Goal: Task Accomplishment & Management: Complete application form

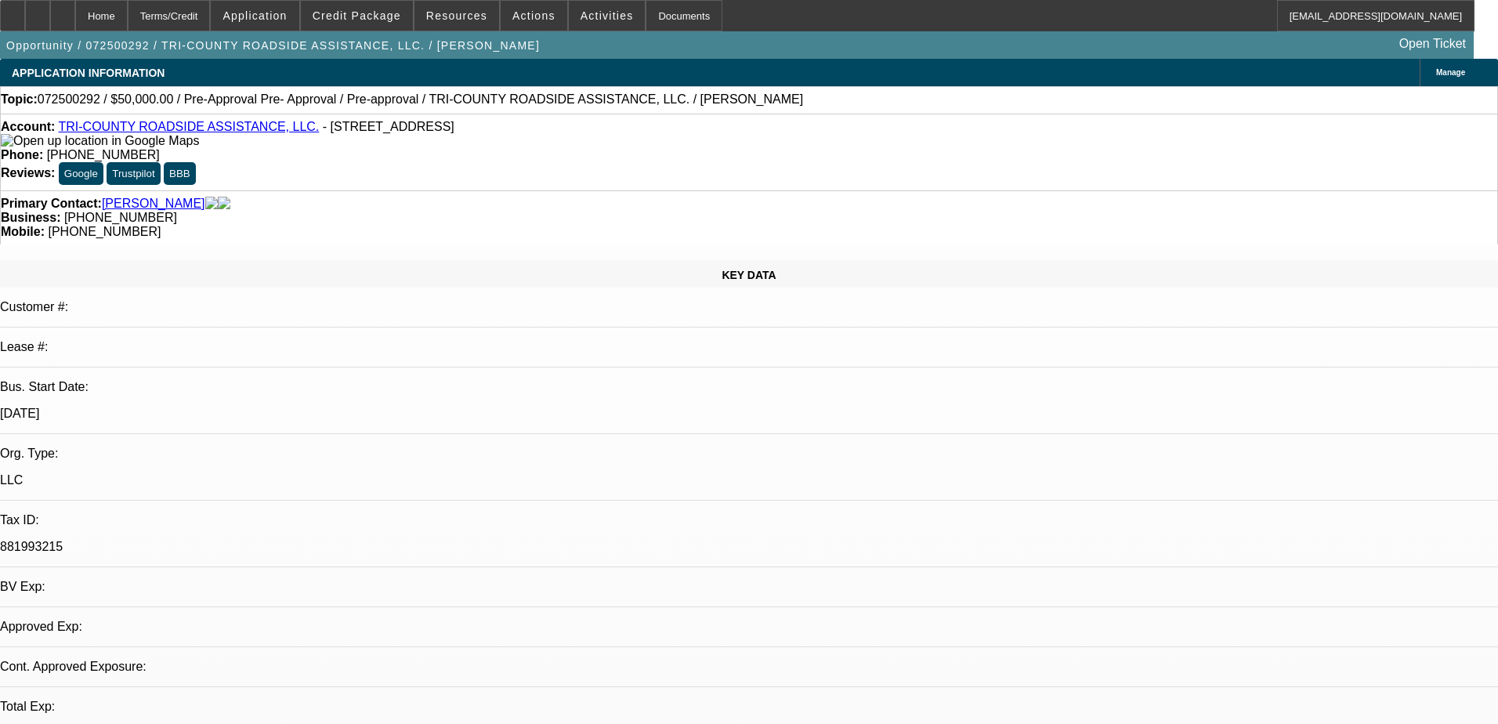
select select "0"
select select "2"
select select "0.1"
select select "4"
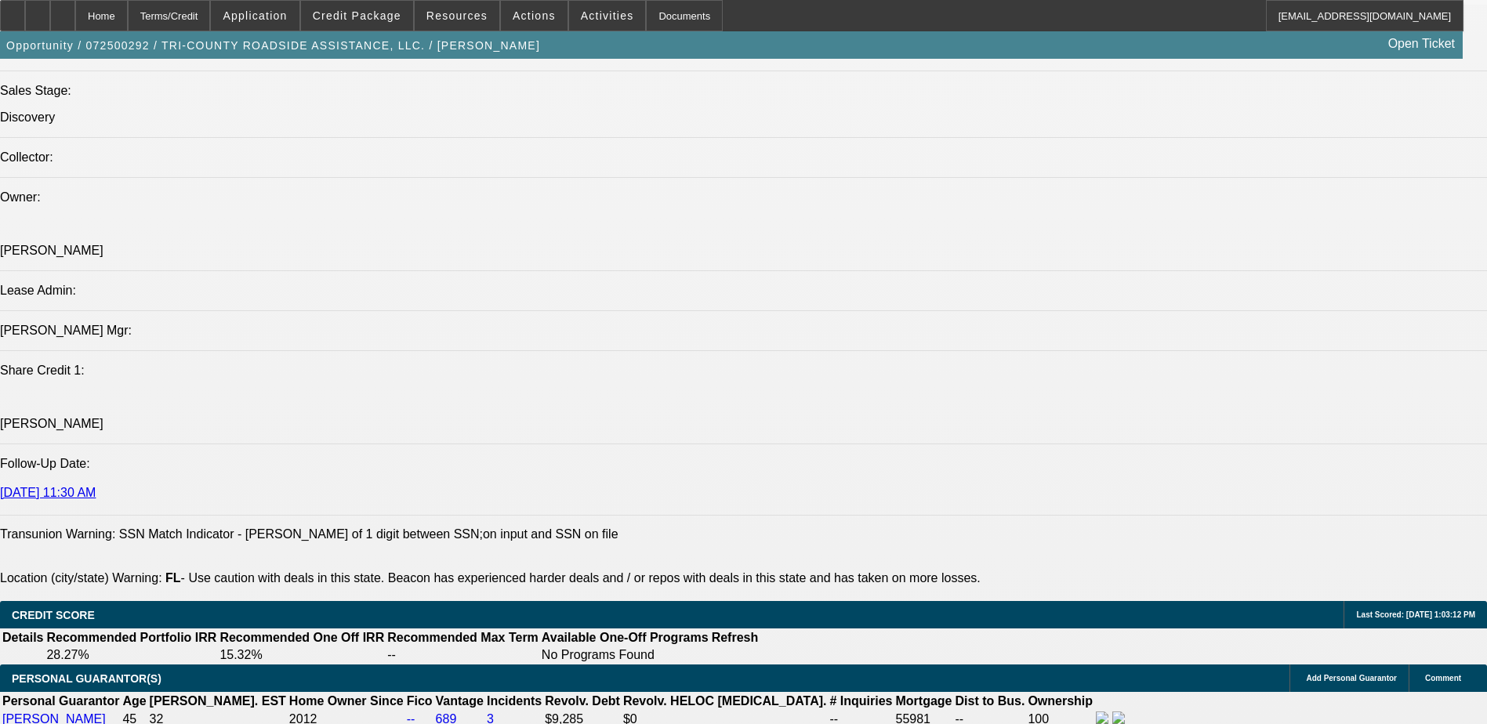
scroll to position [1802, 0]
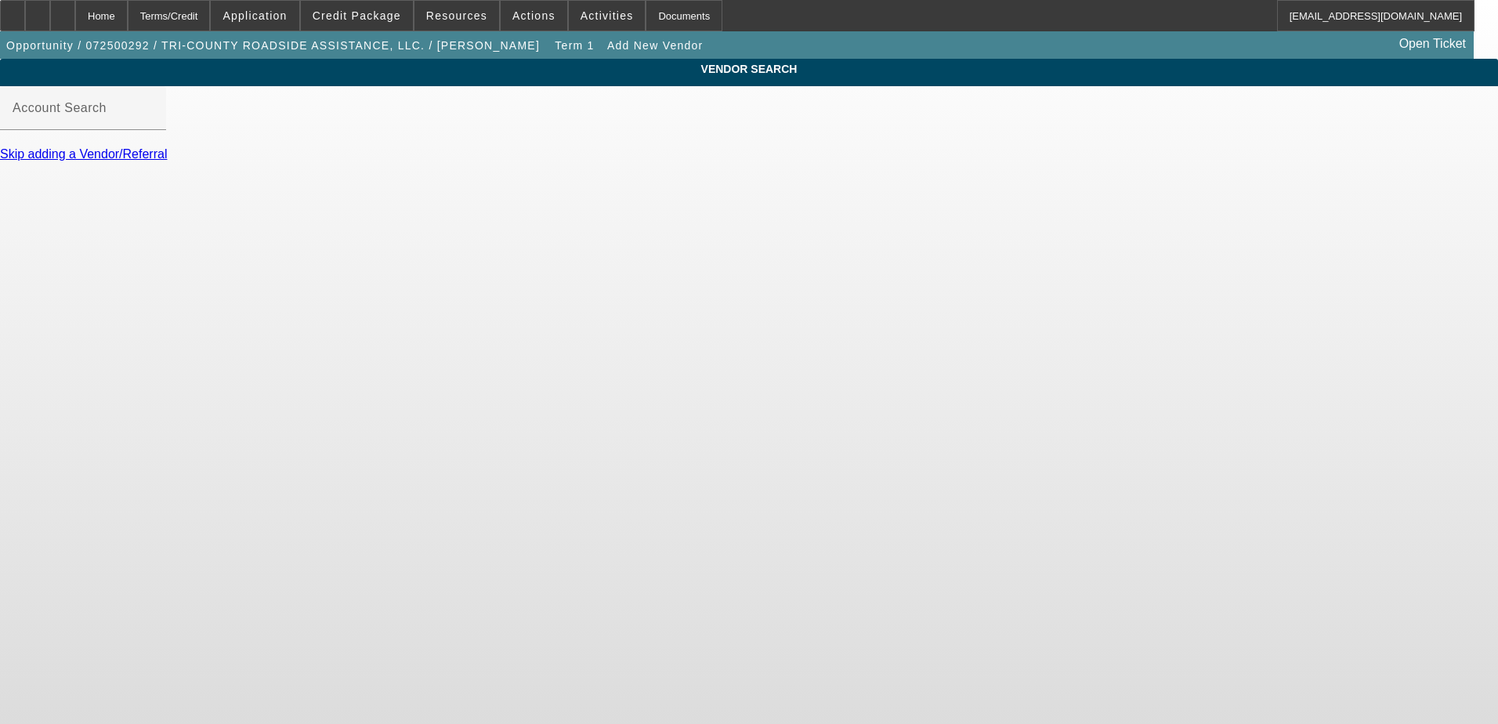
click at [167, 161] on link "Skip adding a Vendor/Referral" at bounding box center [83, 153] width 167 height 13
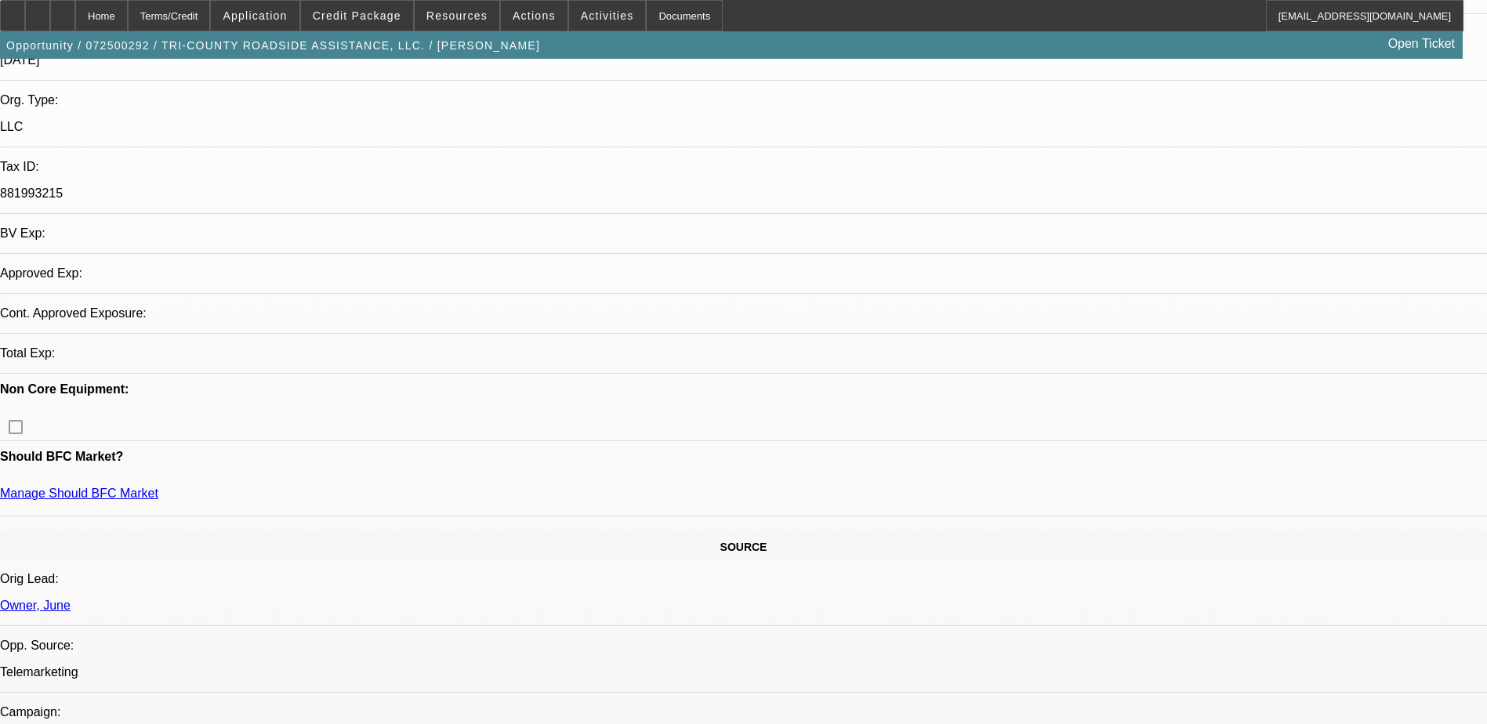
select select "0"
select select "2"
select select "0.1"
select select "4"
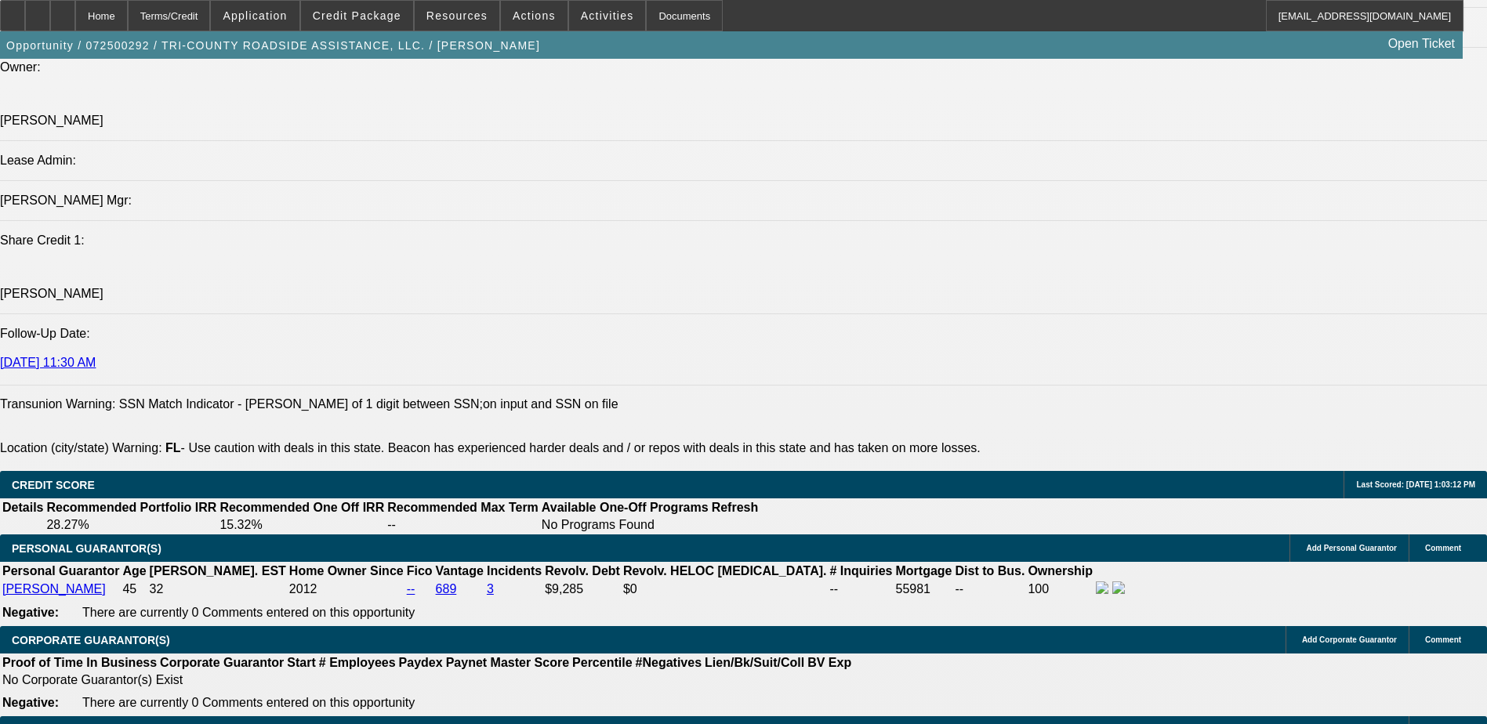
scroll to position [1762, 0]
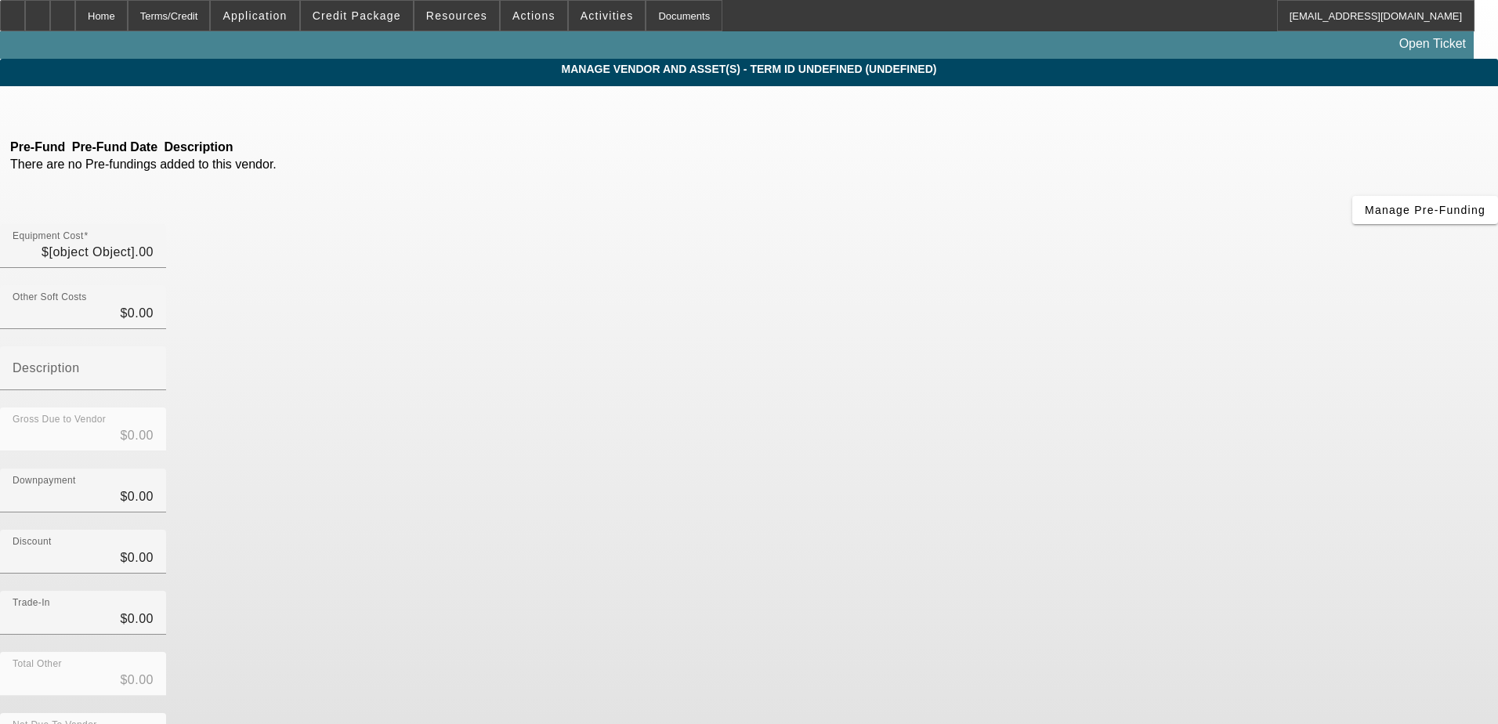
type input "$50,000.00"
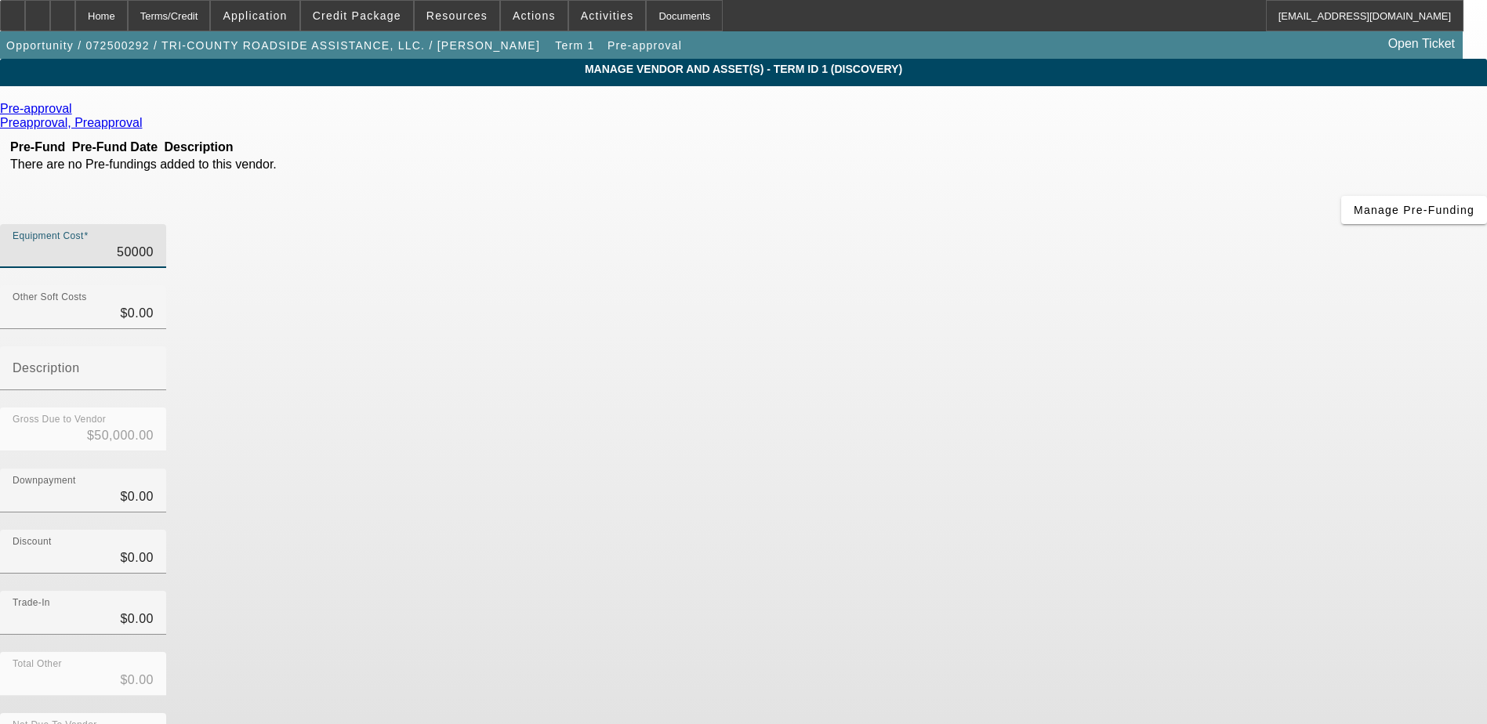
click at [154, 243] on input "50000" at bounding box center [83, 252] width 141 height 19
type input "5000"
type input "$5,000.00"
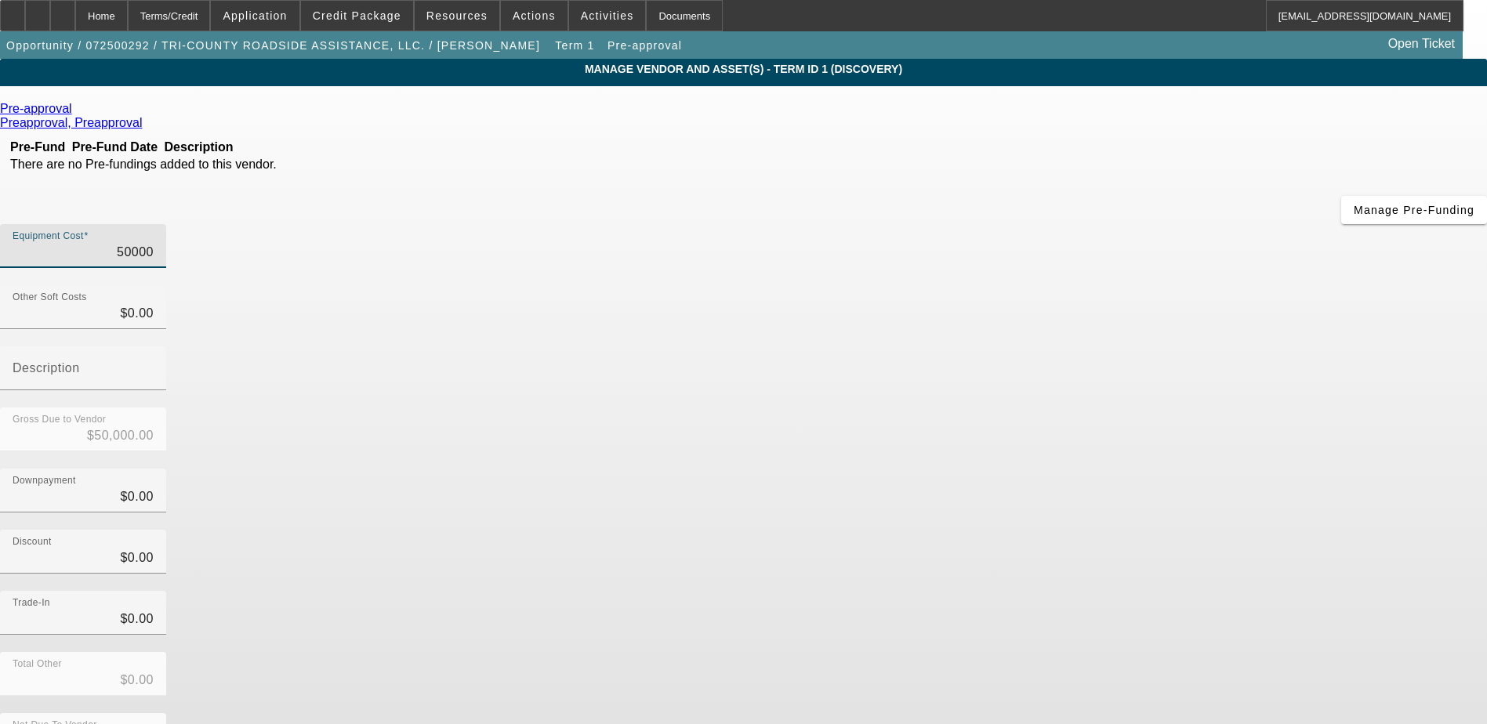
type input "$5,000.00"
type input "500"
type input "$500.00"
type input "00"
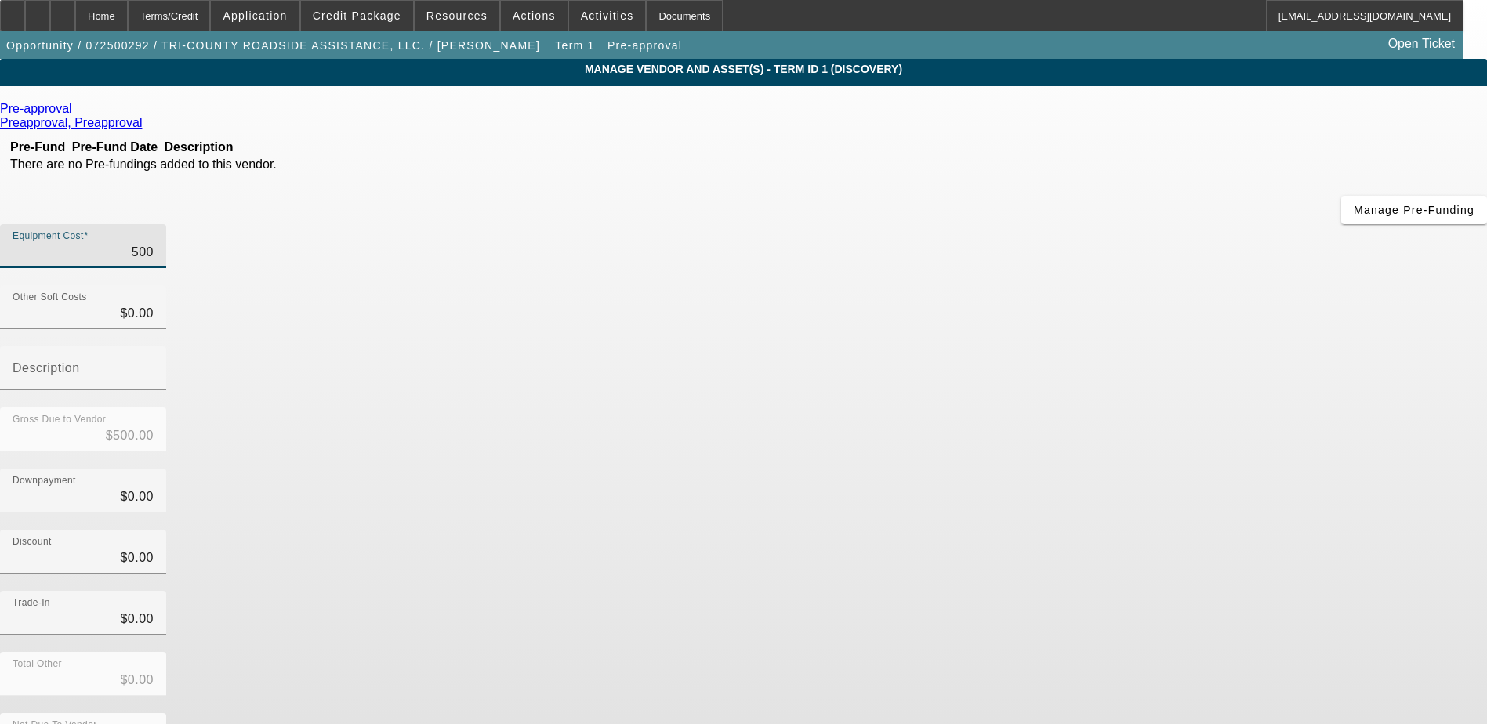
type input "$0.00"
type input "500"
type input "$500.00"
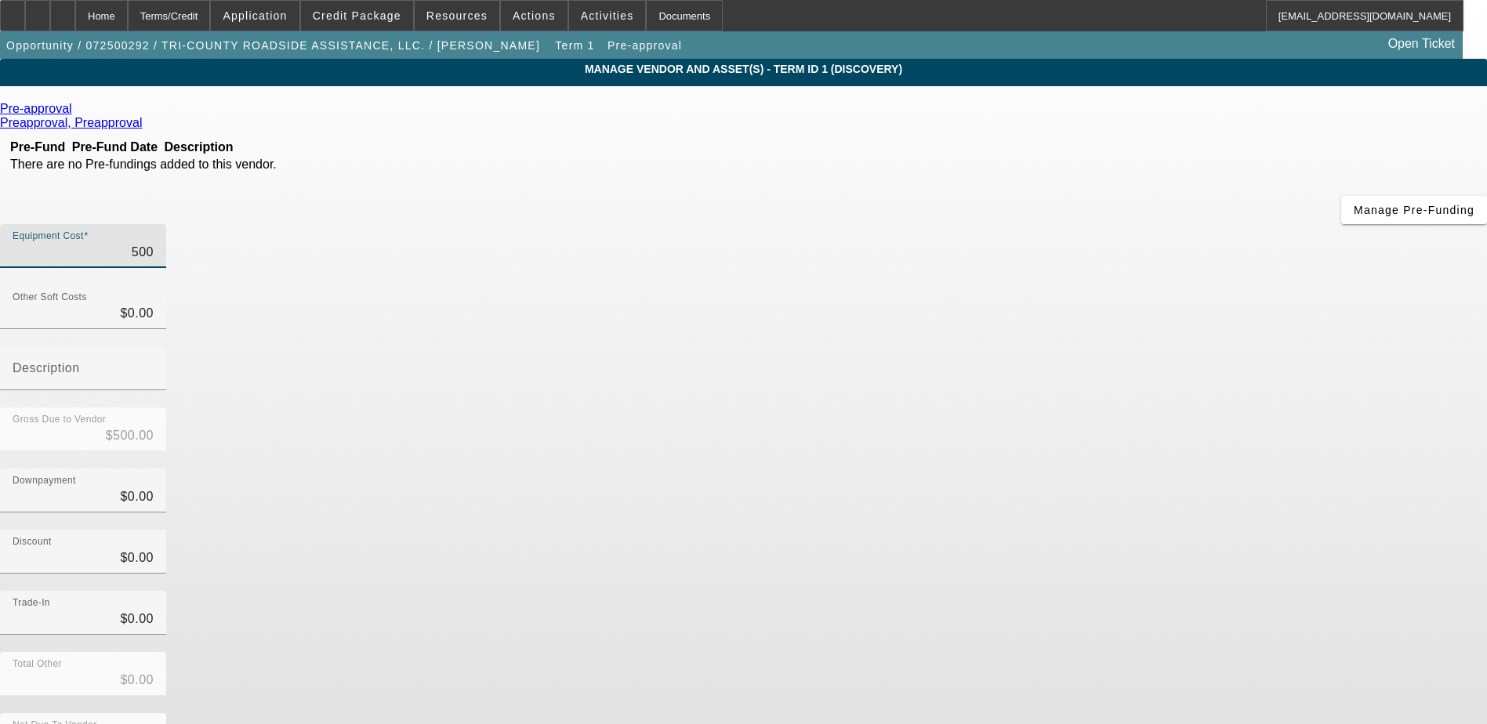
type input "5500"
type input "$5,500.00"
click at [1013, 407] on div "Gross Due to Vendor $5,500.00" at bounding box center [743, 437] width 1487 height 61
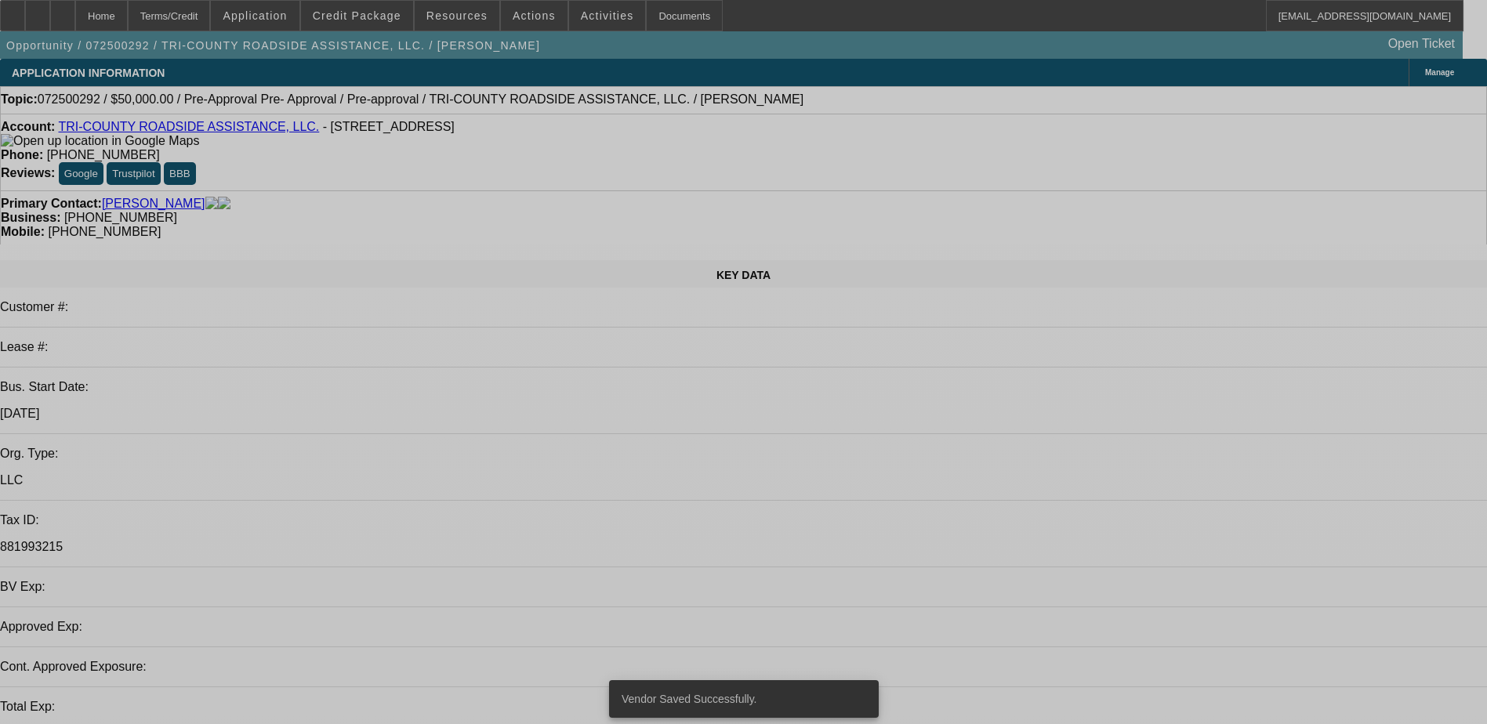
select select "0"
select select "2"
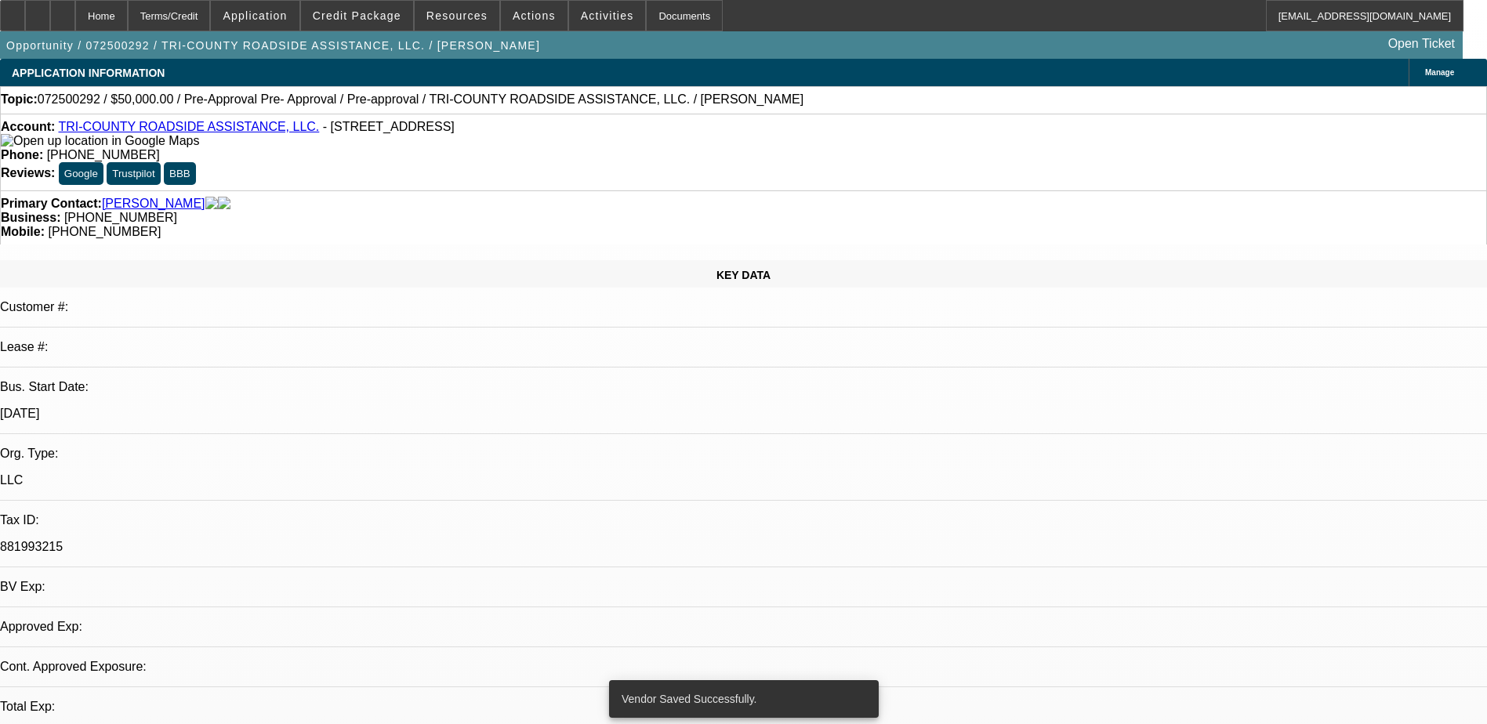
select select "0.1"
select select "4"
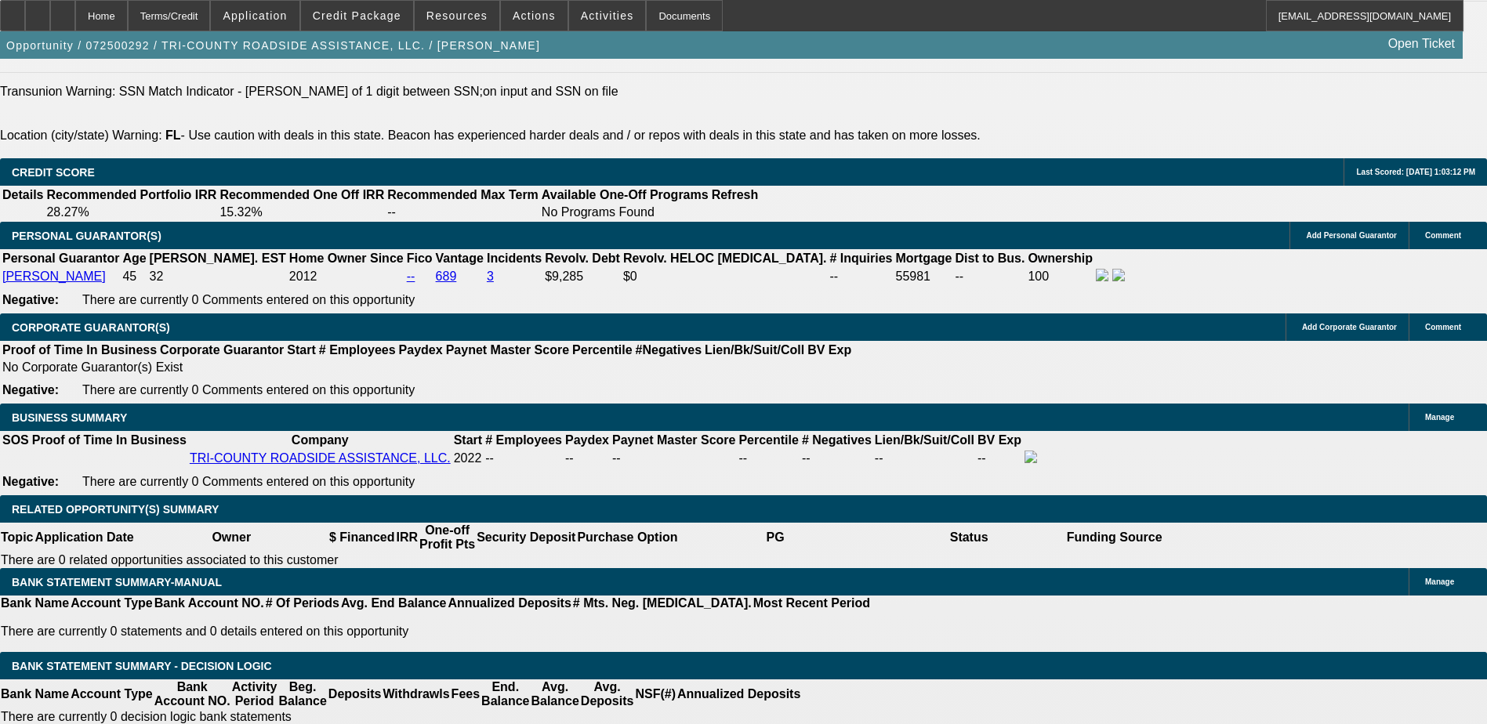
scroll to position [2318, 0]
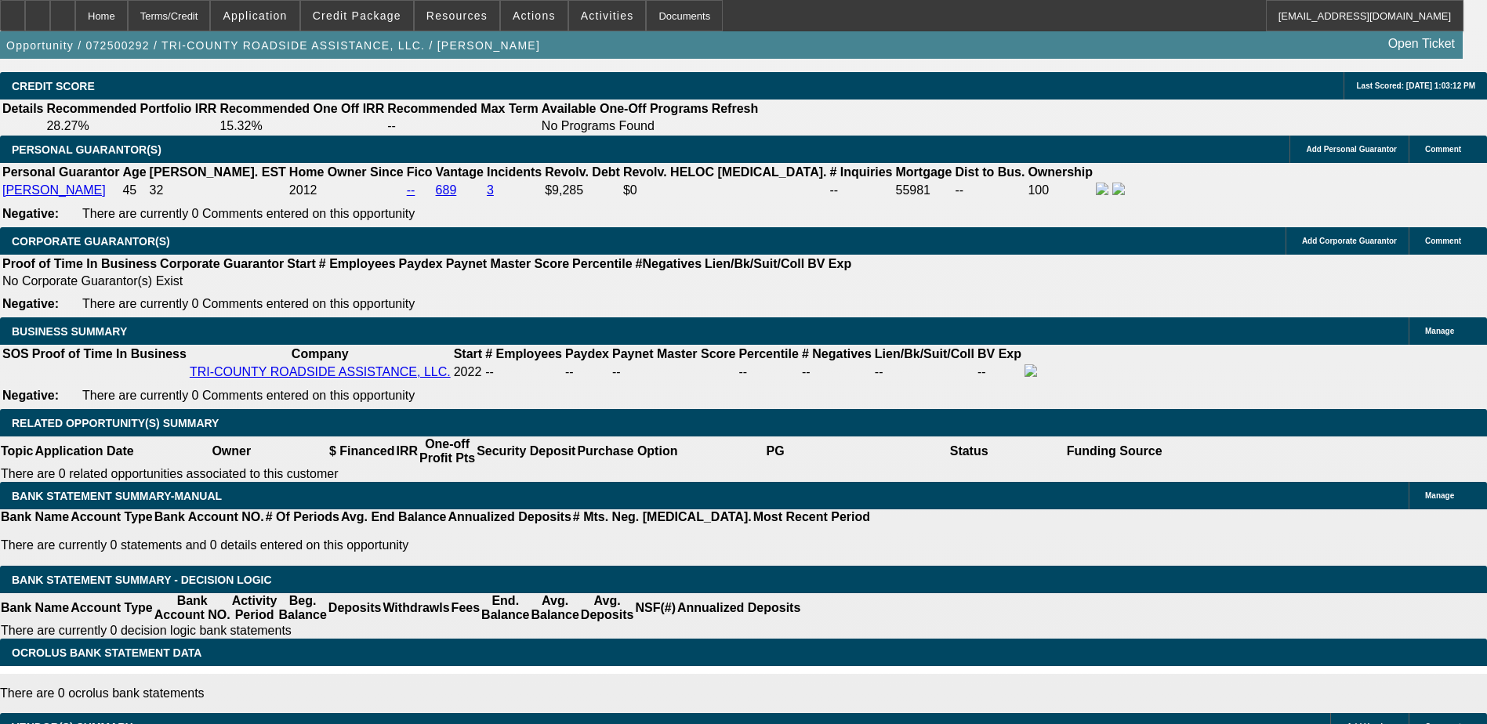
type input "36"
type input "15"
type input "$310.28"
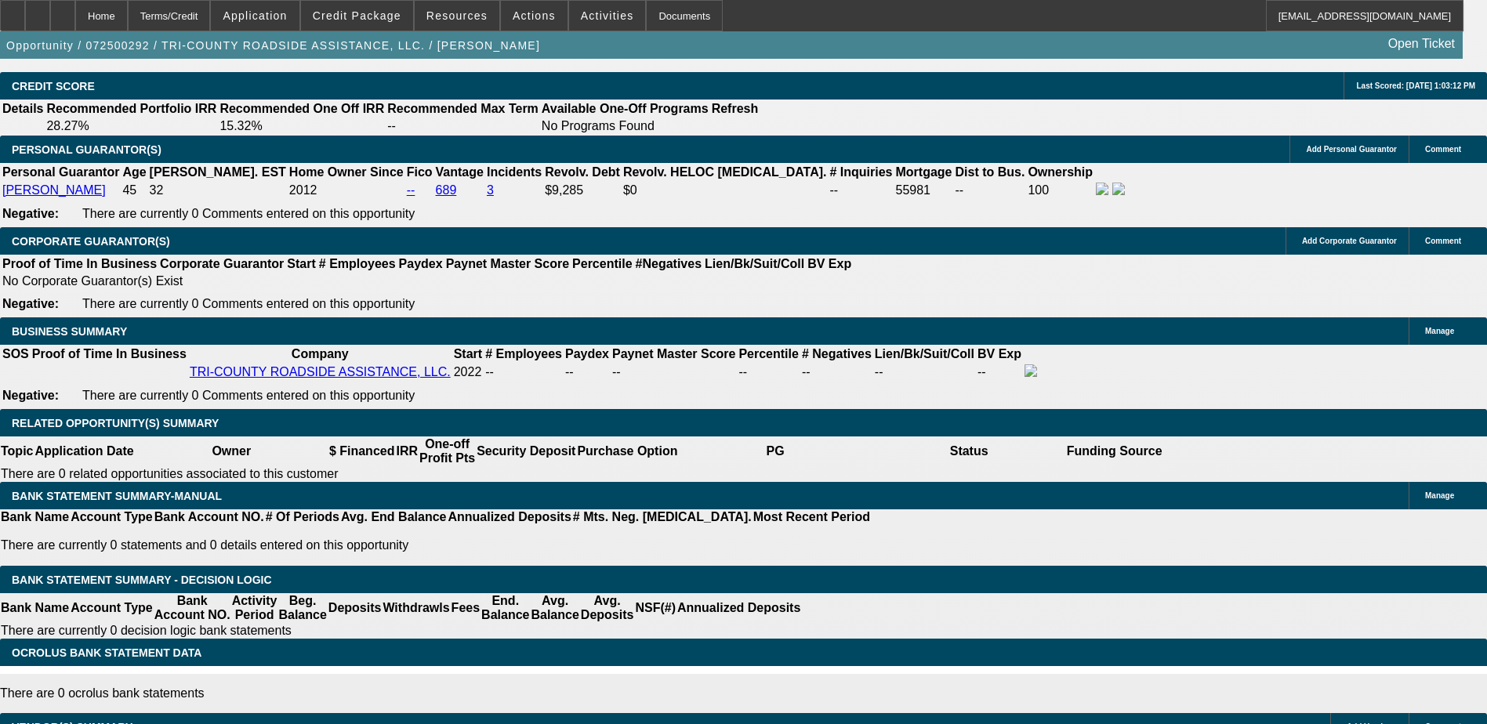
type input "$155.14"
type input "$381.32"
type input "$190.66"
type input "15"
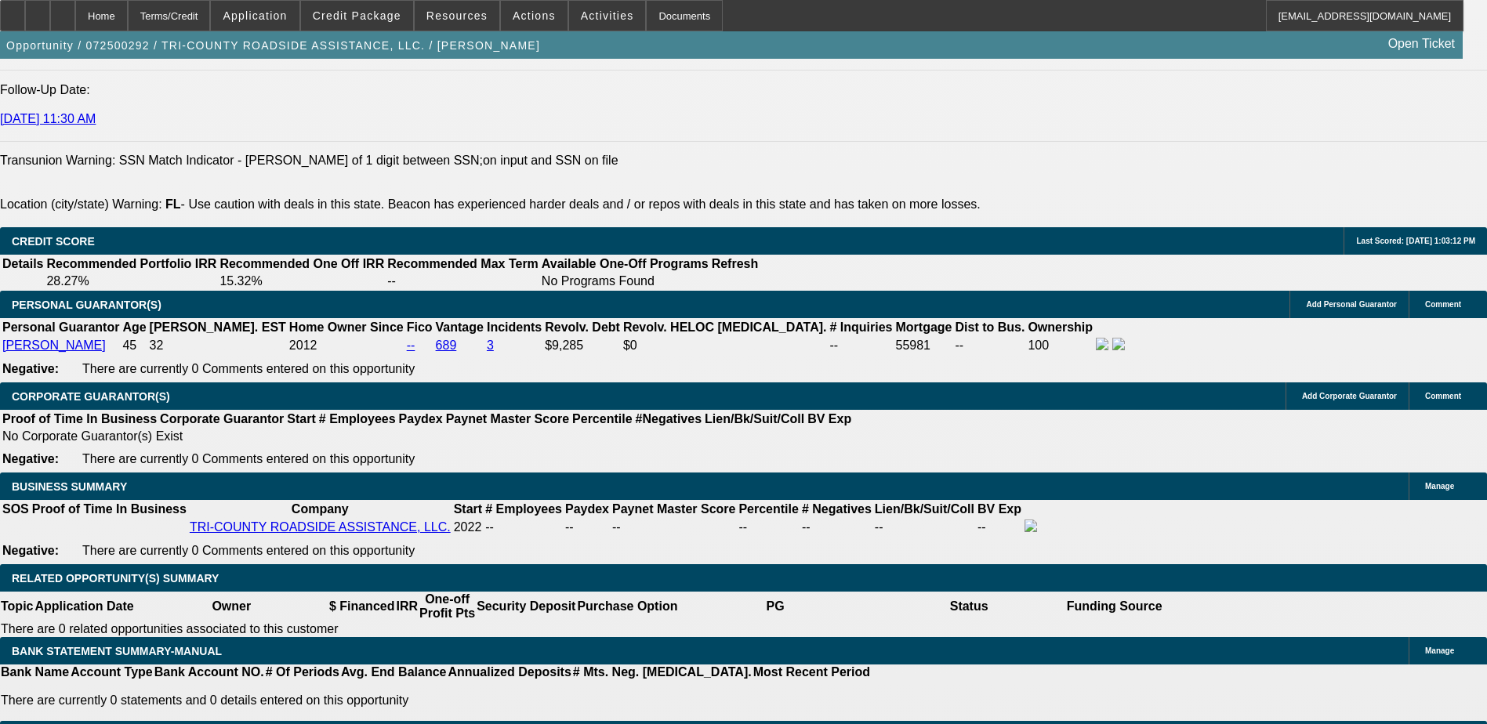
scroll to position [2161, 0]
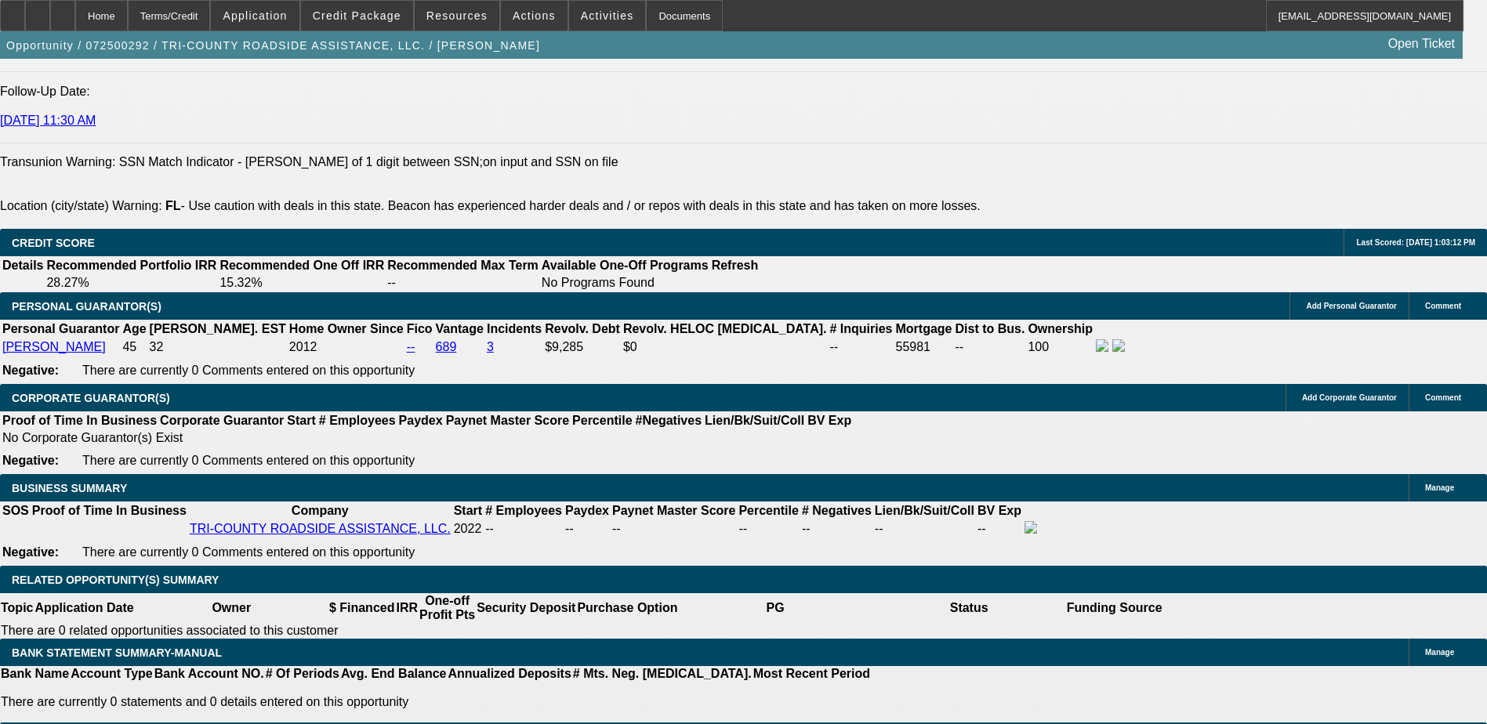
select select "0"
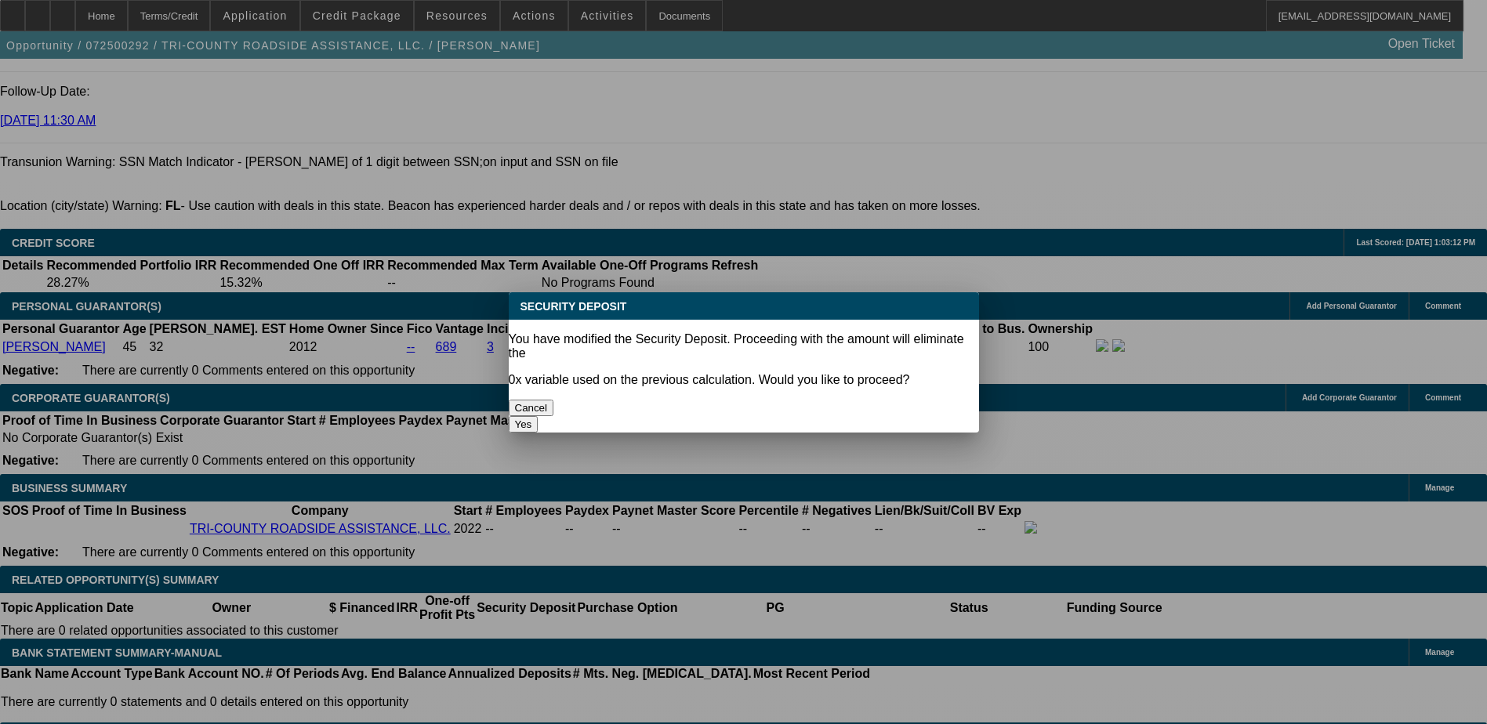
click at [538, 416] on button "Yes" at bounding box center [524, 424] width 30 height 16
type input "$0.00"
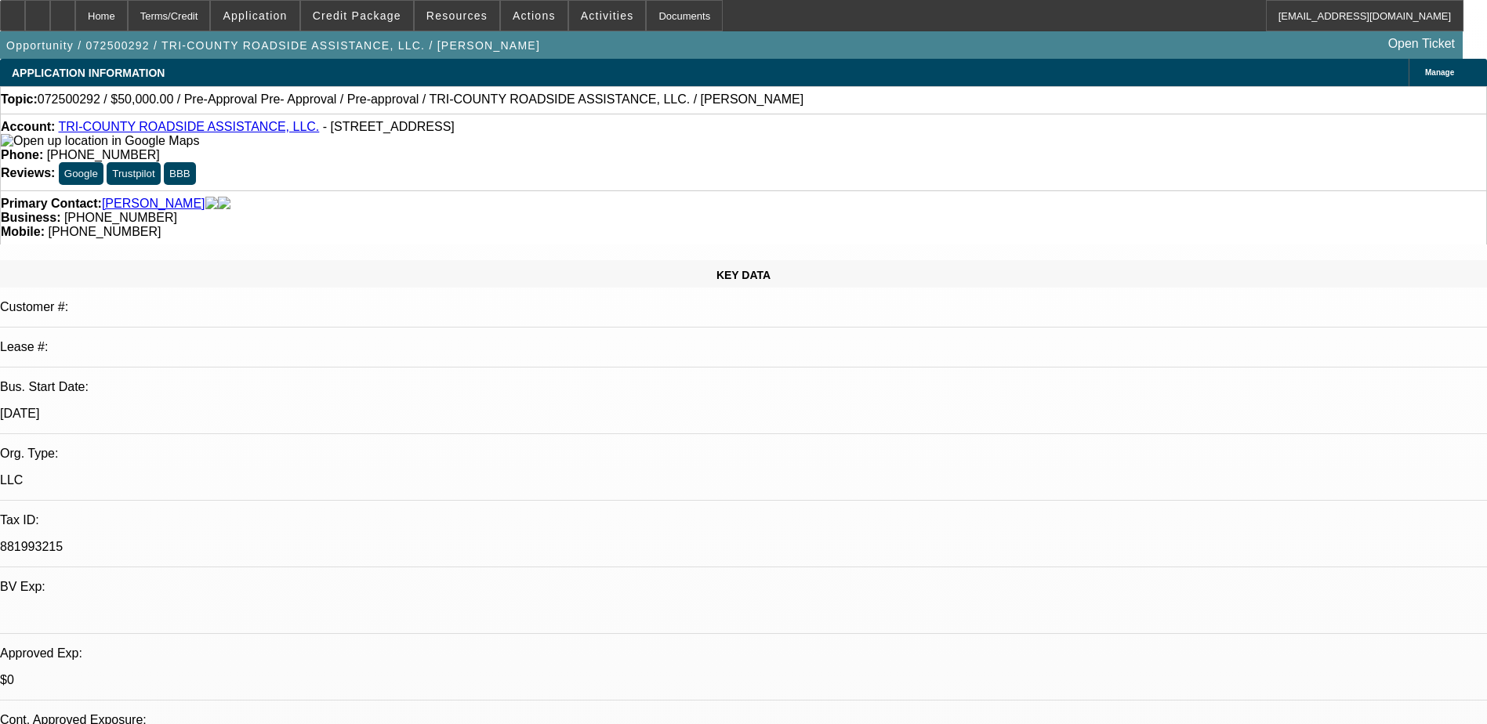
scroll to position [2161, 0]
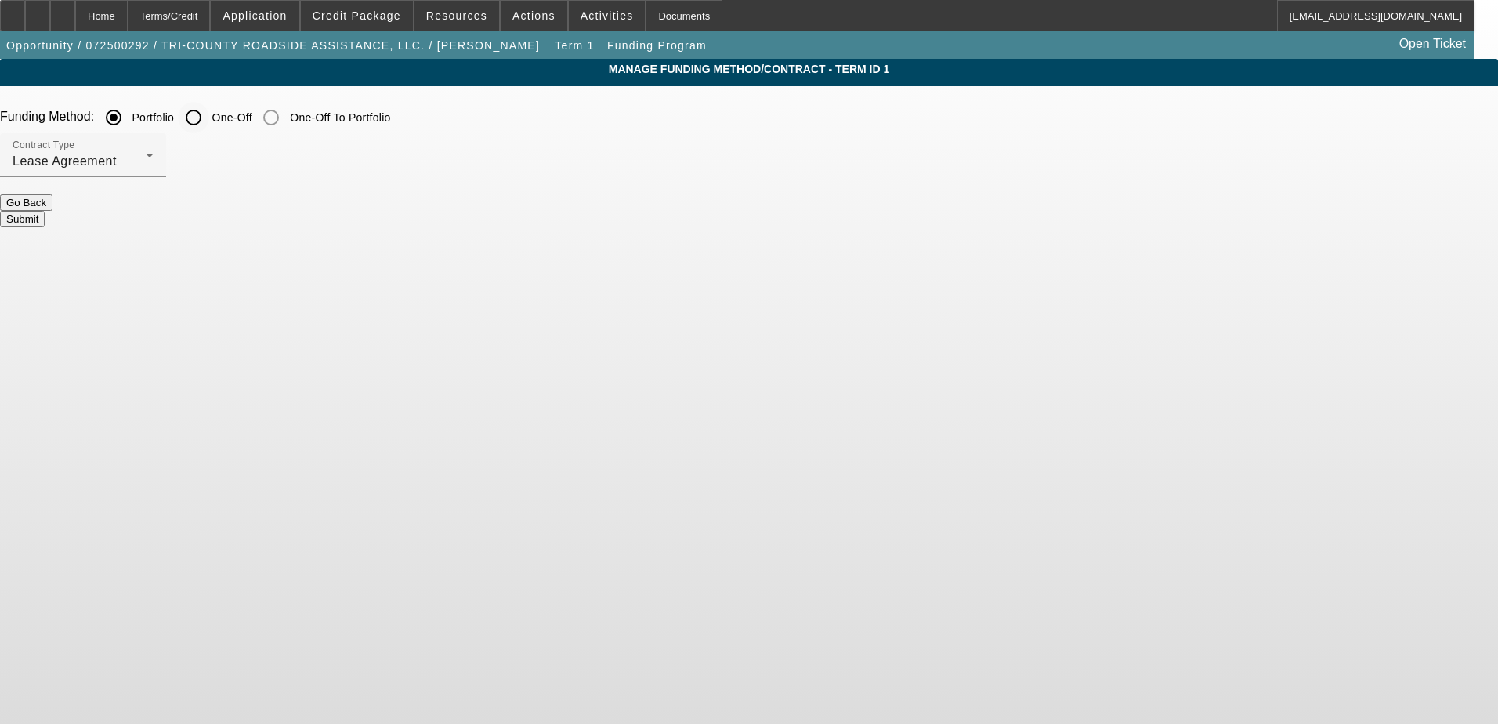
click at [209, 121] on input "One-Off" at bounding box center [193, 117] width 31 height 31
radio input "true"
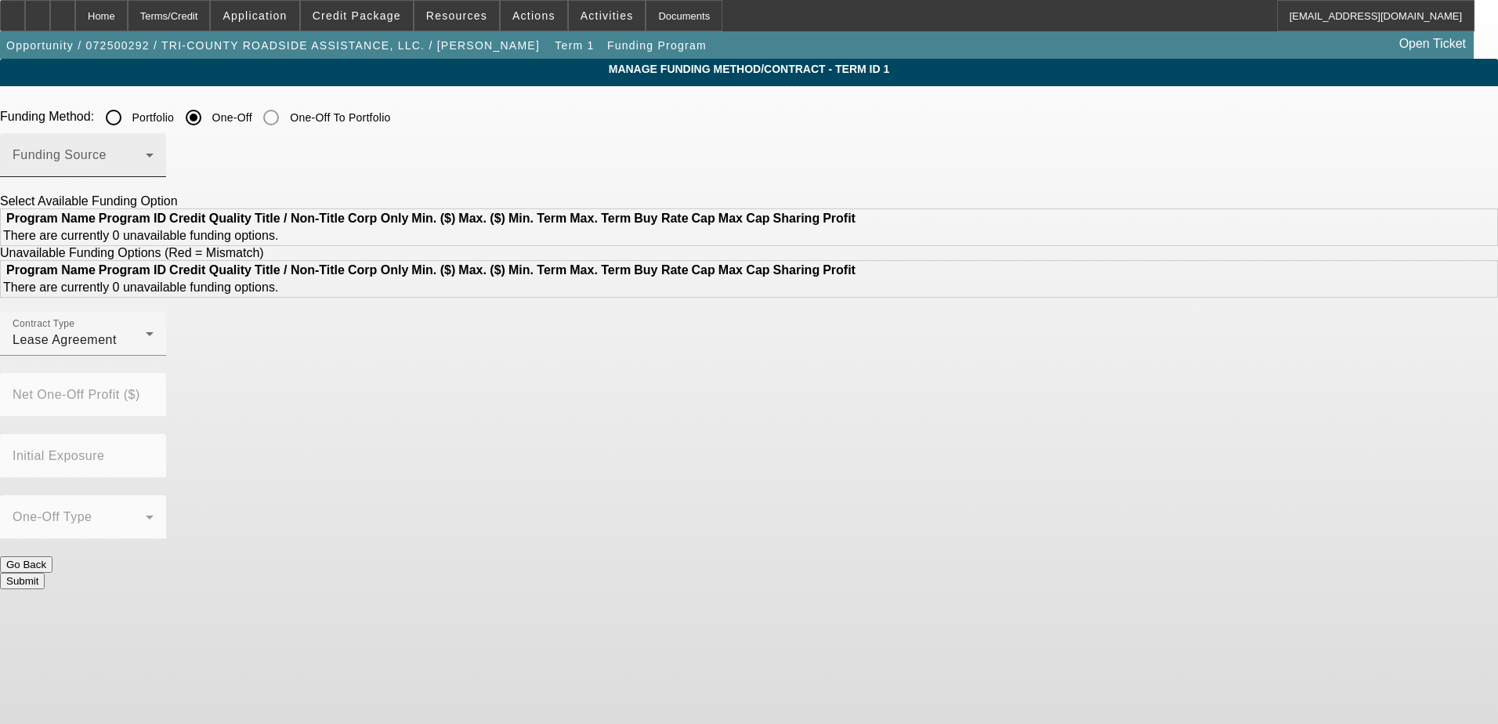
click at [146, 165] on span at bounding box center [79, 161] width 133 height 19
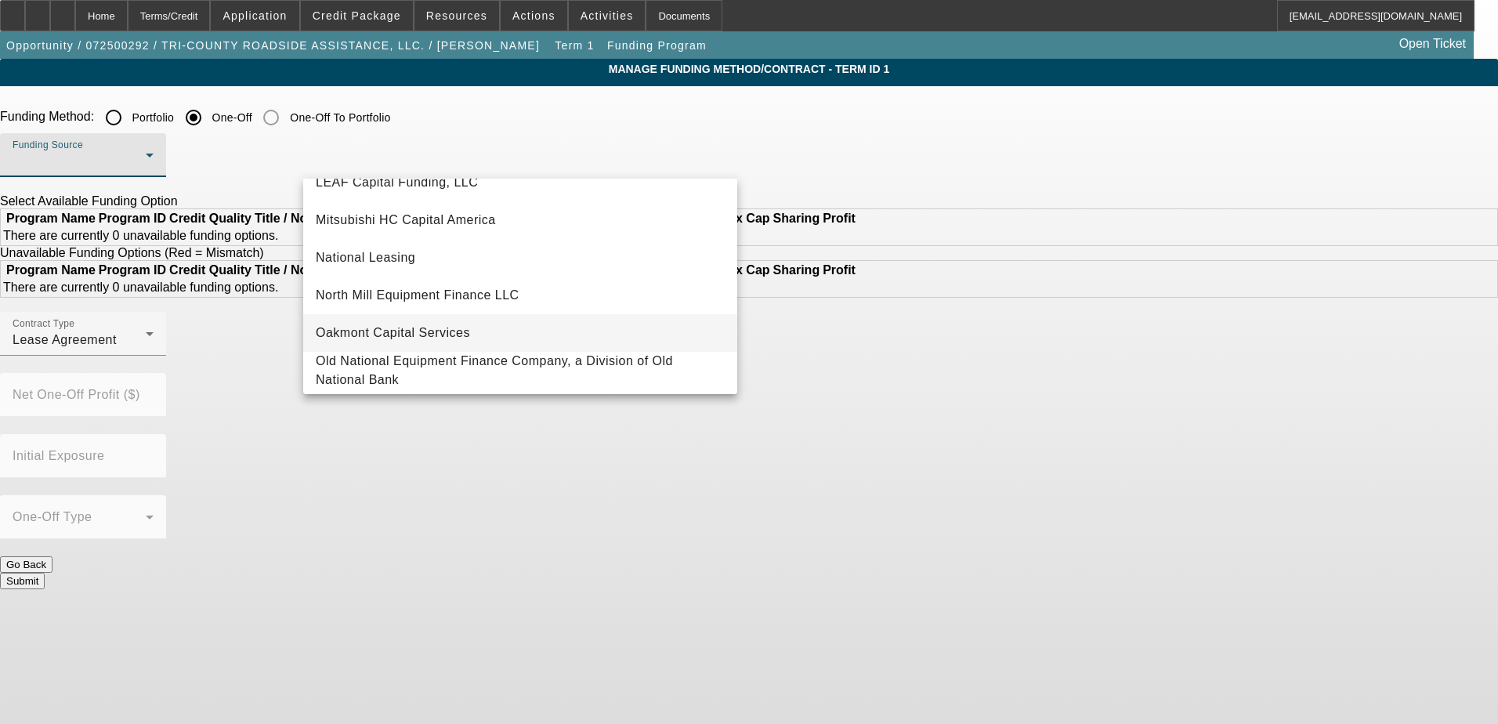
scroll to position [444, 0]
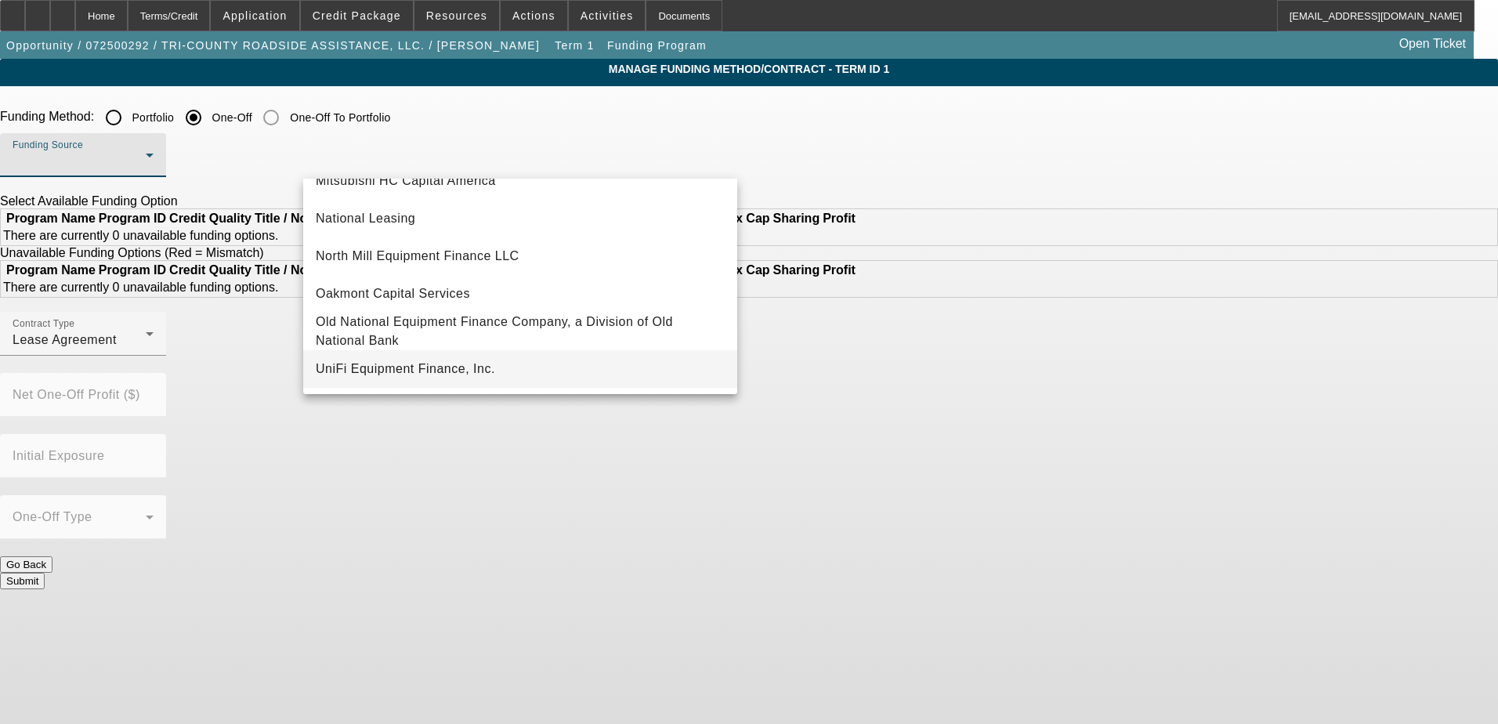
click at [444, 373] on span "UniFi Equipment Finance, Inc." at bounding box center [405, 369] width 179 height 19
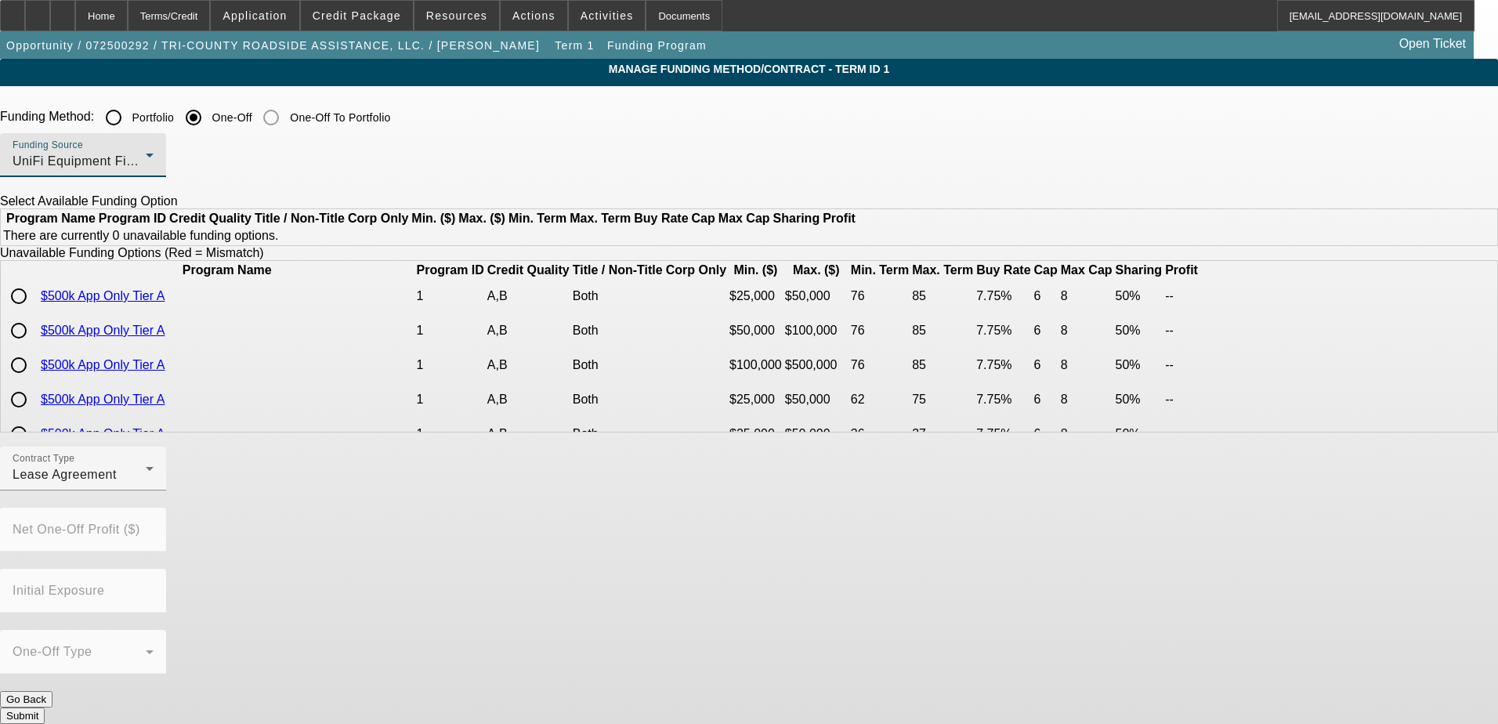
click at [146, 164] on div "UniFi Equipment Finance, Inc." at bounding box center [79, 161] width 133 height 19
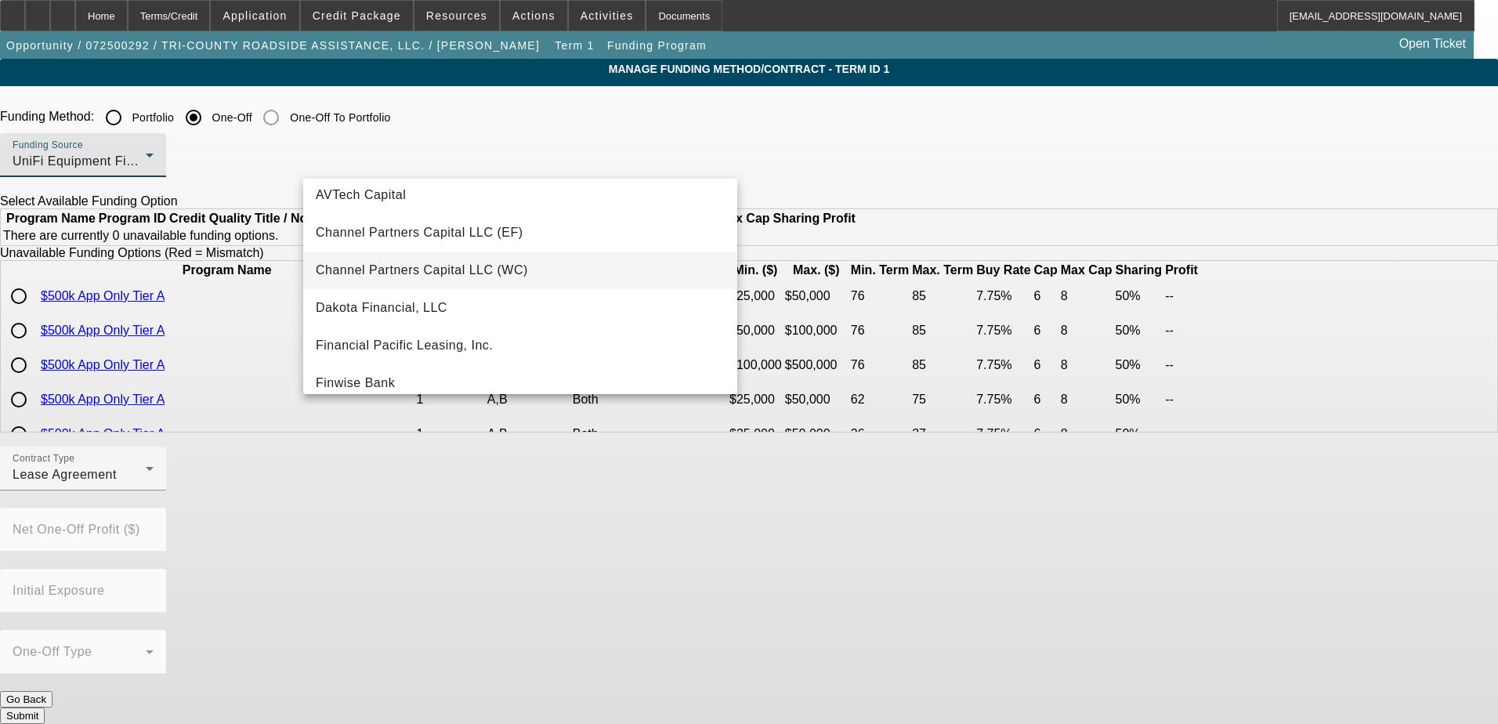
scroll to position [0, 0]
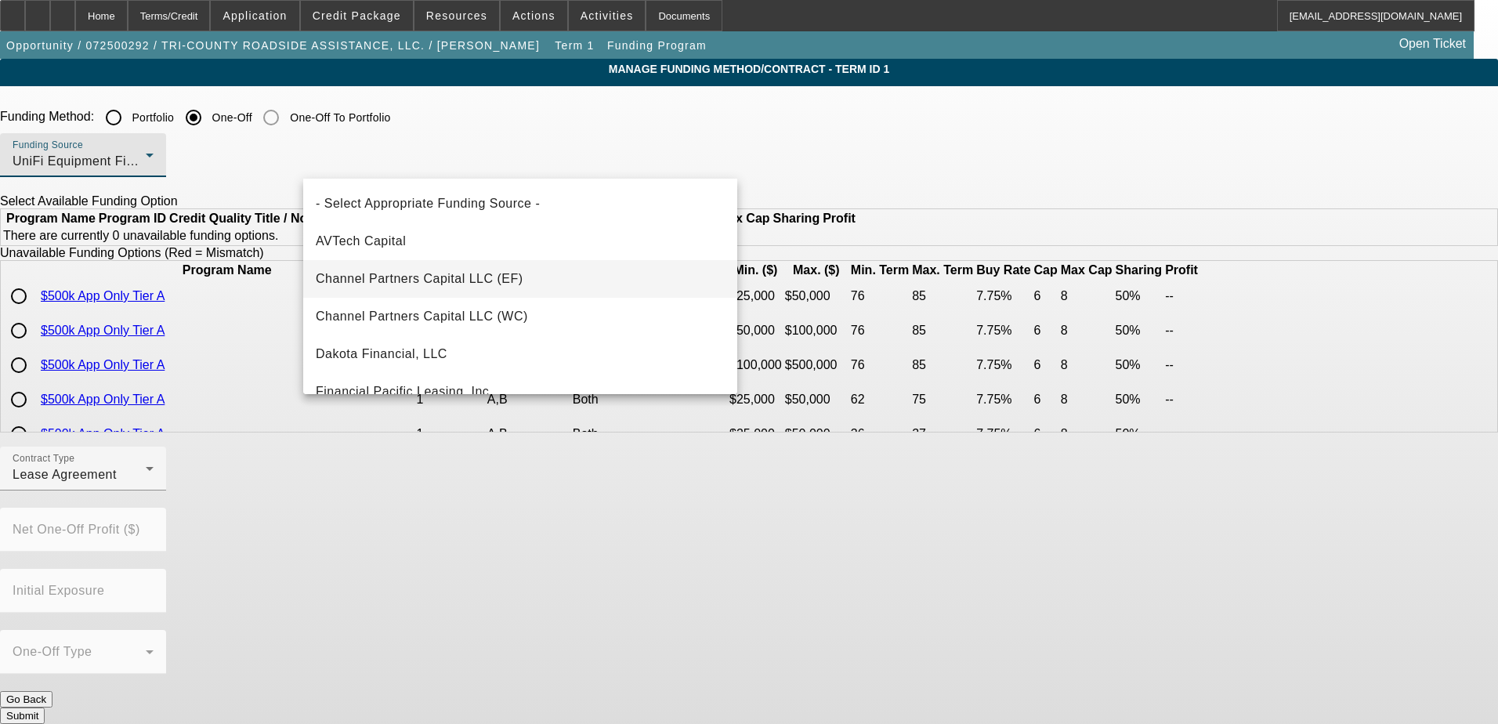
click at [471, 275] on span "Channel Partners Capital LLC (EF)" at bounding box center [420, 279] width 208 height 19
